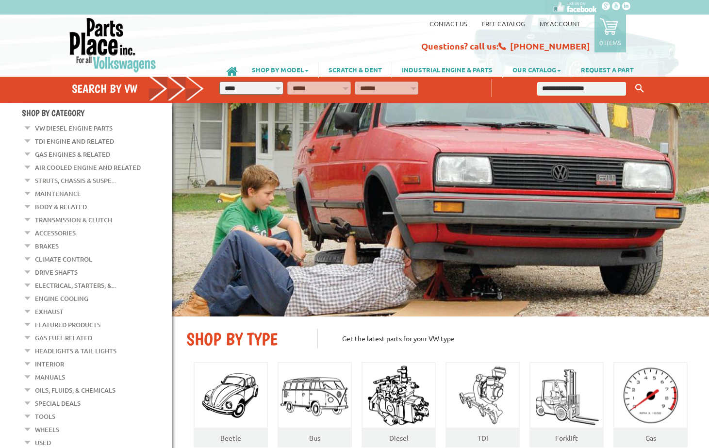
click at [579, 6] on img at bounding box center [573, 7] width 54 height 15
click at [605, 8] on icon at bounding box center [606, 6] width 8 height 8
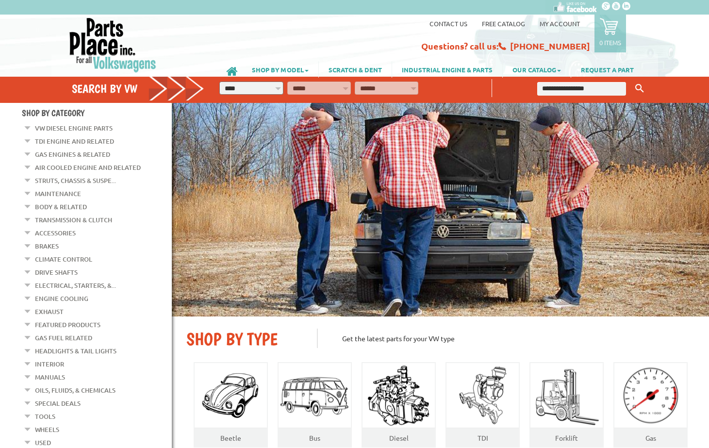
click at [616, 7] on icon at bounding box center [616, 6] width 8 height 8
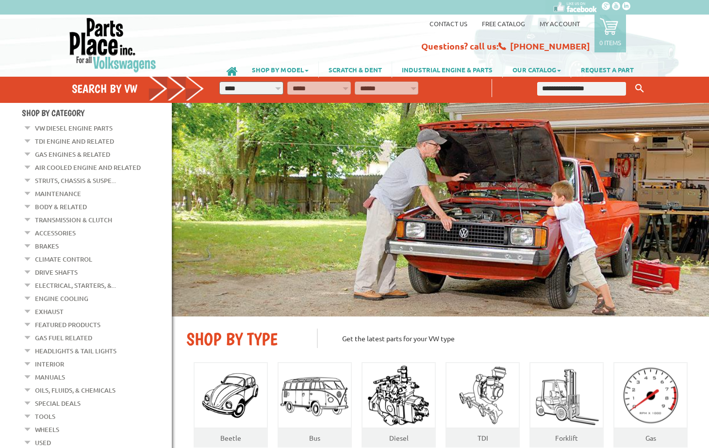
click at [626, 6] on icon at bounding box center [626, 6] width 8 height 8
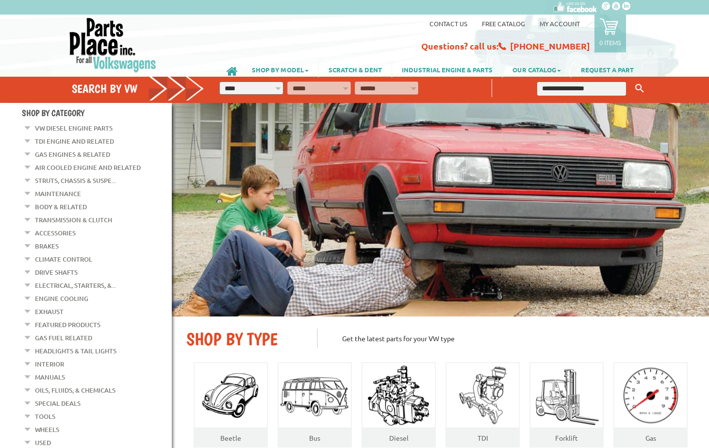
click at [615, 8] on icon at bounding box center [616, 6] width 8 height 8
